Goal: Task Accomplishment & Management: Complete application form

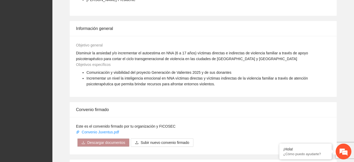
scroll to position [435, 0]
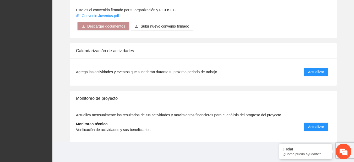
click at [310, 126] on span "Actualizar" at bounding box center [316, 127] width 16 height 6
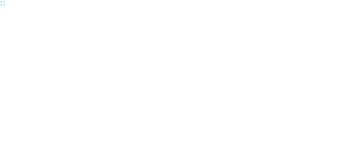
click at [309, 125] on div at bounding box center [179, 81] width 358 height 162
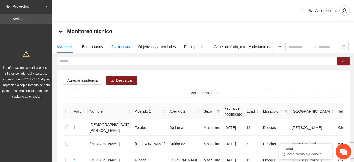
click at [120, 47] on div "Asistencias" at bounding box center [120, 47] width 19 height 6
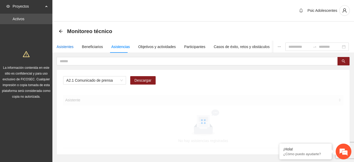
click at [61, 47] on div "Asistentes" at bounding box center [65, 47] width 17 height 6
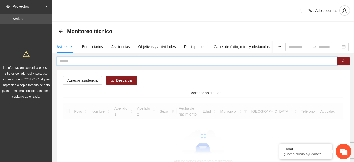
click at [85, 60] on input "text" at bounding box center [195, 61] width 271 height 6
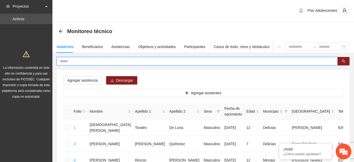
click at [85, 61] on input "text" at bounding box center [195, 61] width 271 height 6
type input "**********"
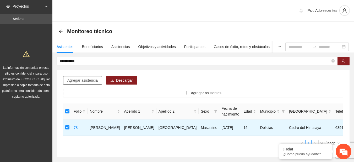
click at [89, 79] on span "Agregar asistencia" at bounding box center [82, 80] width 30 height 6
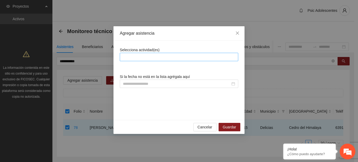
click at [134, 54] on div at bounding box center [179, 57] width 116 height 6
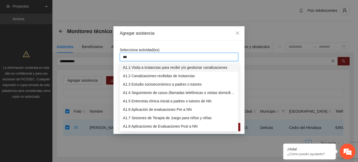
type input "****"
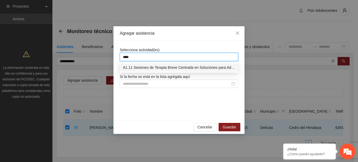
click at [141, 67] on div "A1.11 Sesiones de Terapia Breve Centrada en Soluciones para Adolescentes" at bounding box center [179, 68] width 112 height 6
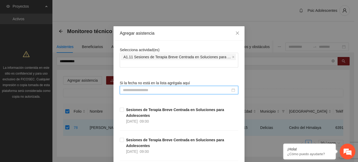
click at [156, 89] on input at bounding box center [177, 90] width 108 height 6
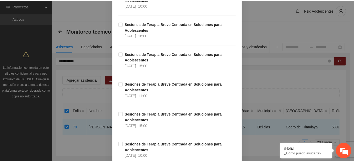
scroll to position [4387, 0]
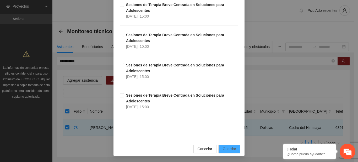
click at [233, 145] on button "Guardar" at bounding box center [230, 148] width 22 height 8
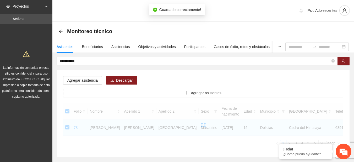
click at [249, 22] on div "Monitoreo técnico" at bounding box center [203, 31] width 302 height 19
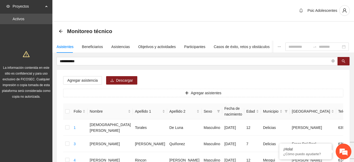
click at [249, 22] on div "Monitoreo técnico" at bounding box center [203, 31] width 302 height 19
click at [126, 49] on div "Asistencias" at bounding box center [120, 47] width 19 height 6
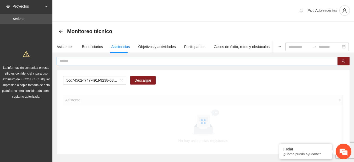
click at [114, 63] on input "text" at bounding box center [195, 61] width 271 height 6
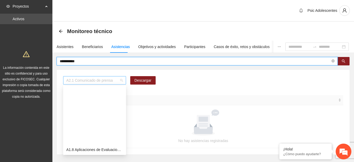
click at [122, 81] on span "A2.1 Comunicado de prensa" at bounding box center [94, 80] width 57 height 8
type input "**********"
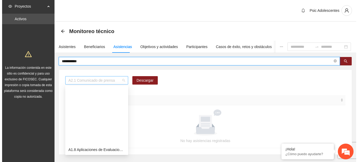
scroll to position [67, 0]
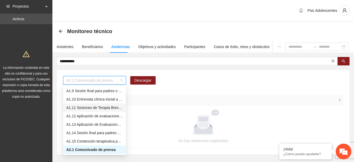
click at [110, 109] on div "A1.11 Sesiones de Terapia Breve Centrada en Soluciones para Adolescentes" at bounding box center [94, 108] width 57 height 6
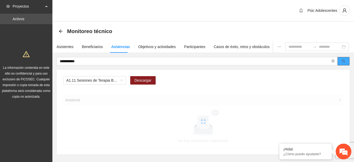
click at [344, 63] on span "search" at bounding box center [344, 61] width 4 height 4
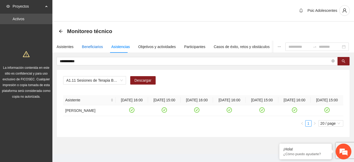
click at [87, 48] on div "Beneficiarios" at bounding box center [92, 47] width 21 height 6
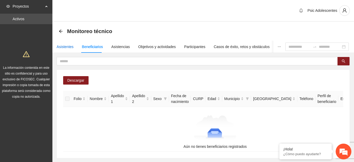
click at [64, 47] on div "Asistentes" at bounding box center [65, 47] width 17 height 6
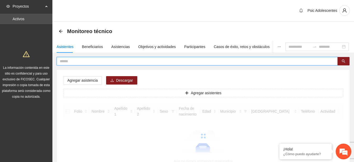
click at [75, 62] on input "text" at bounding box center [195, 61] width 271 height 6
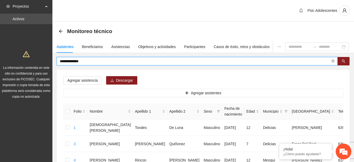
type input "**********"
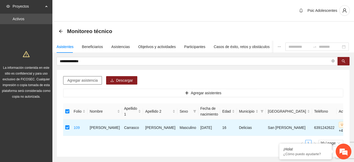
click at [81, 82] on span "Agregar asistencia" at bounding box center [82, 80] width 30 height 6
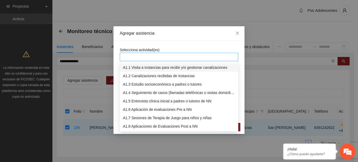
click at [134, 55] on div at bounding box center [179, 57] width 116 height 6
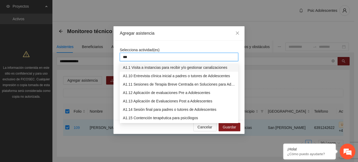
type input "****"
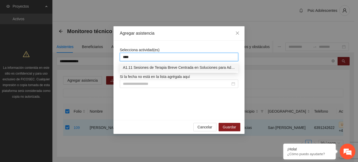
click at [138, 64] on div "A1.11 Sesiones de Terapia Breve Centrada en Soluciones para Adolescentes" at bounding box center [179, 67] width 119 height 8
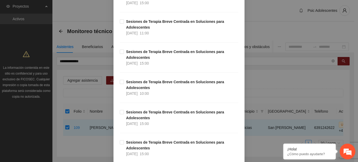
scroll to position [4387, 0]
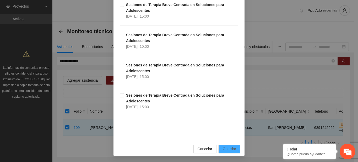
click at [227, 146] on span "Guardar" at bounding box center [229, 149] width 13 height 6
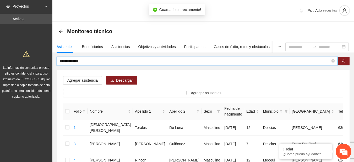
drag, startPoint x: 103, startPoint y: 62, endPoint x: 31, endPoint y: 56, distance: 72.1
type input "**********"
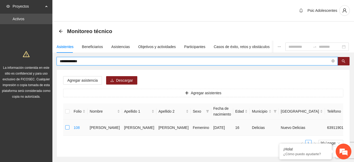
click at [66, 130] on label at bounding box center [67, 128] width 4 height 6
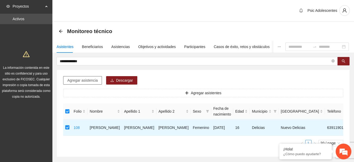
click at [84, 81] on span "Agregar asistencia" at bounding box center [82, 80] width 30 height 6
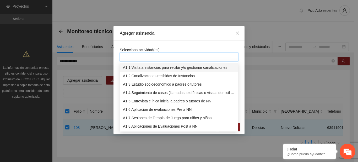
click at [124, 60] on input "search" at bounding box center [123, 57] width 1 height 6
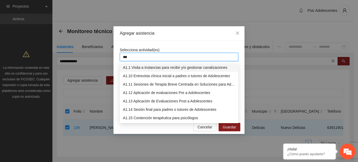
type input "****"
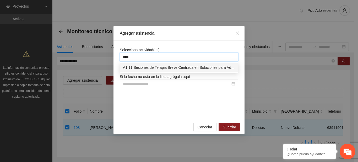
click at [129, 66] on div "A1.11 Sesiones de Terapia Breve Centrada en Soluciones para Adolescentes" at bounding box center [179, 68] width 112 height 6
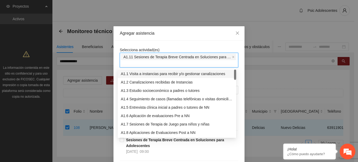
click at [197, 38] on div "Agregar asistencia" at bounding box center [179, 33] width 131 height 14
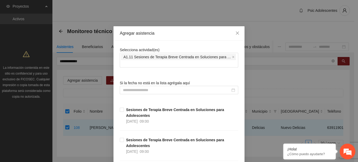
click at [197, 38] on div "Agregar asistencia" at bounding box center [179, 33] width 131 height 14
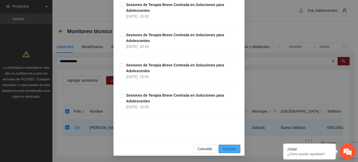
click at [225, 148] on span "Guardar" at bounding box center [229, 149] width 13 height 6
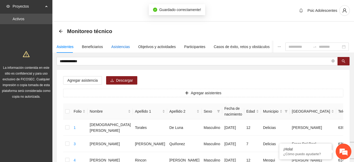
click at [126, 48] on div "Asistencias" at bounding box center [120, 47] width 19 height 6
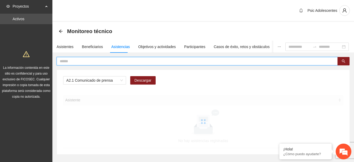
click at [116, 63] on input "text" at bounding box center [195, 61] width 271 height 6
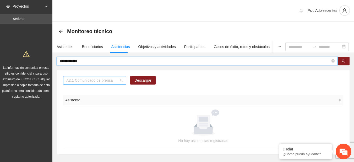
click at [124, 79] on div "A2.1 Comunicado de prensa" at bounding box center [94, 80] width 63 height 8
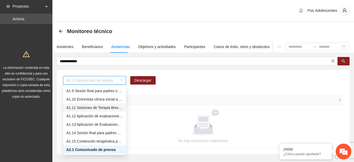
click at [81, 105] on div "A1.11 Sesiones de Terapia Breve Centrada en Soluciones para Adolescentes" at bounding box center [94, 108] width 57 height 6
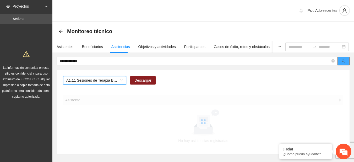
click at [343, 58] on button "button" at bounding box center [344, 61] width 12 height 8
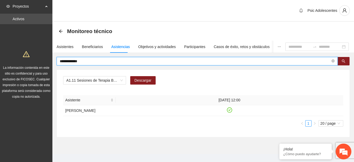
drag, startPoint x: 90, startPoint y: 62, endPoint x: 24, endPoint y: 65, distance: 66.2
click at [24, 65] on section "**********" at bounding box center [177, 84] width 354 height 169
drag, startPoint x: 97, startPoint y: 59, endPoint x: 13, endPoint y: 57, distance: 83.9
click at [13, 57] on section "**********" at bounding box center [177, 84] width 354 height 169
drag, startPoint x: 87, startPoint y: 59, endPoint x: 29, endPoint y: 58, distance: 58.7
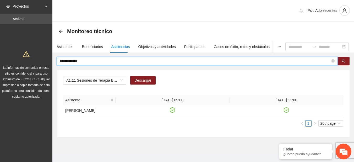
click at [29, 58] on section "**********" at bounding box center [177, 84] width 354 height 169
type input "**********"
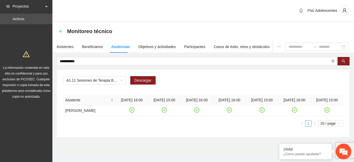
click at [60, 33] on icon "arrow-left" at bounding box center [61, 31] width 4 height 4
